Goal: Information Seeking & Learning: Learn about a topic

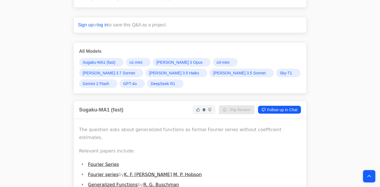
scroll to position [22, 0]
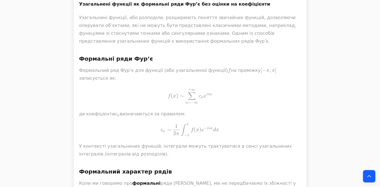
scroll to position [495, 0]
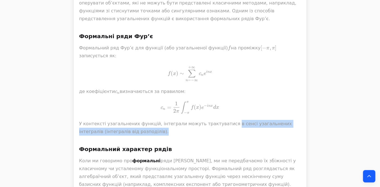
drag, startPoint x: 215, startPoint y: 88, endPoint x: 140, endPoint y: 98, distance: 76.0
click at [140, 120] on p "У контексті узагальнених функцій, інтеграли можуть трактуватися в сенсі узагаль…" at bounding box center [190, 128] width 222 height 16
copy p "в сенсі узагальнених інтегралів (інтегралів від розподілів)."
click at [141, 120] on p "У контексті узагальнених функцій, інтеграли можуть трактуватися в сенсі узагаль…" at bounding box center [190, 128] width 222 height 16
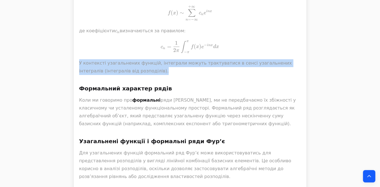
scroll to position [562, 0]
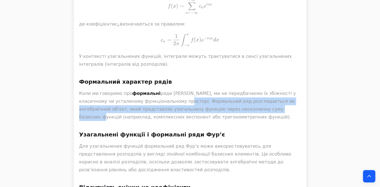
drag, startPoint x: 161, startPoint y: 65, endPoint x: 238, endPoint y: 73, distance: 77.4
click at [238, 90] on p "Коли ми говоримо про формальні ряди Фур’є, ми не передбачаємо їх збіжності у кл…" at bounding box center [190, 105] width 222 height 31
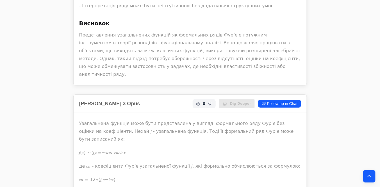
scroll to position [1057, 0]
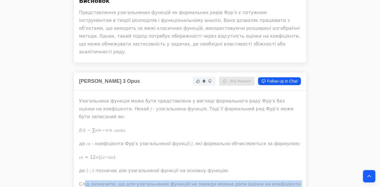
drag, startPoint x: 98, startPoint y: 105, endPoint x: 103, endPoint y: 112, distance: 8.5
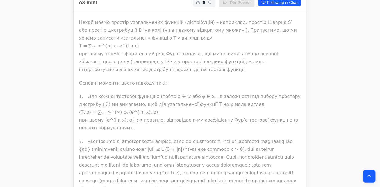
scroll to position [1349, 0]
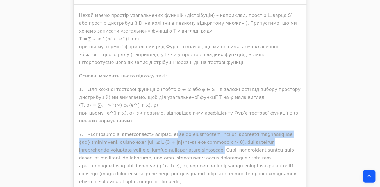
drag, startPoint x: 199, startPoint y: 44, endPoint x: 162, endPoint y: 59, distance: 39.5
click at [162, 131] on p at bounding box center [190, 158] width 222 height 55
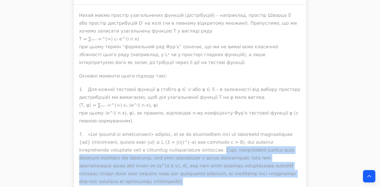
drag, startPoint x: 164, startPoint y: 59, endPoint x: 239, endPoint y: 83, distance: 79.5
click at [239, 131] on p at bounding box center [190, 158] width 222 height 55
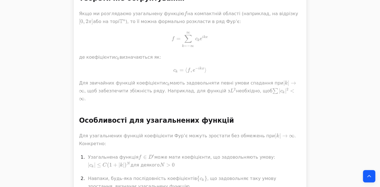
scroll to position [1933, 0]
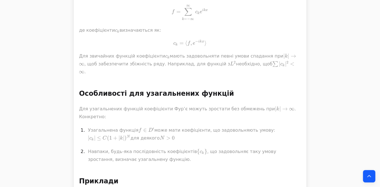
drag, startPoint x: 86, startPoint y: 88, endPoint x: 80, endPoint y: 89, distance: 6.2
copy p "Важливо зазначити, що збіжність таких рядів розуміється не в класичному сенсі, …"
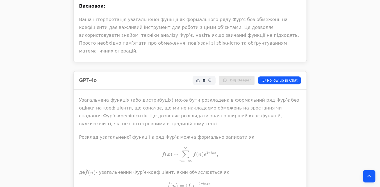
scroll to position [4182, 0]
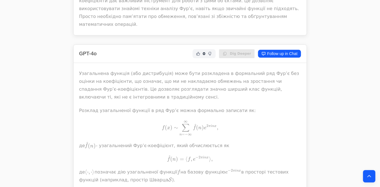
drag, startPoint x: 194, startPoint y: 57, endPoint x: 219, endPoint y: 70, distance: 28.0
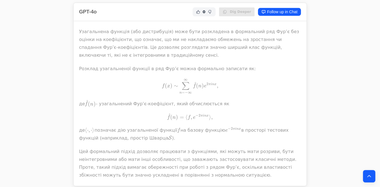
scroll to position [4227, 0]
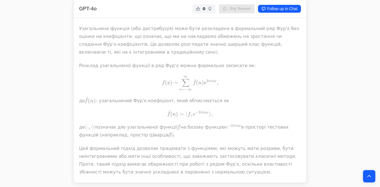
drag, startPoint x: 202, startPoint y: 50, endPoint x: 173, endPoint y: 60, distance: 30.9
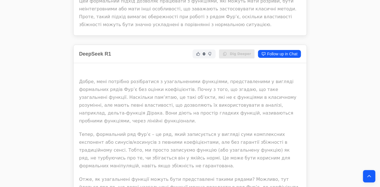
scroll to position [4384, 0]
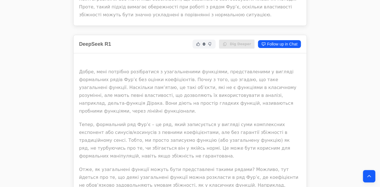
drag, startPoint x: 151, startPoint y: 87, endPoint x: 165, endPoint y: 117, distance: 33.4
copy div "Тобто формальний ряд може визначатися через дуальність: коефіцієнти узагальнено…"
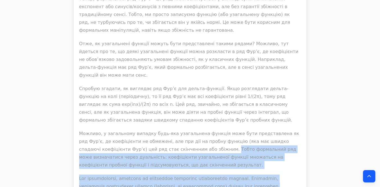
scroll to position [4518, 0]
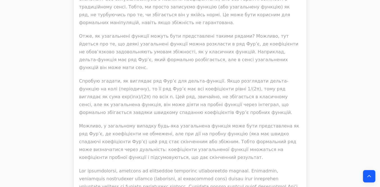
drag, startPoint x: 142, startPoint y: 100, endPoint x: 113, endPoint y: 98, distance: 29.4
copy p "формальний ряд Фур’є для узагальненої функції дійсно має сенс, навіть якщо коеф…"
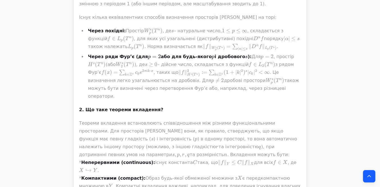
scroll to position [1709, 0]
